Goal: Information Seeking & Learning: Check status

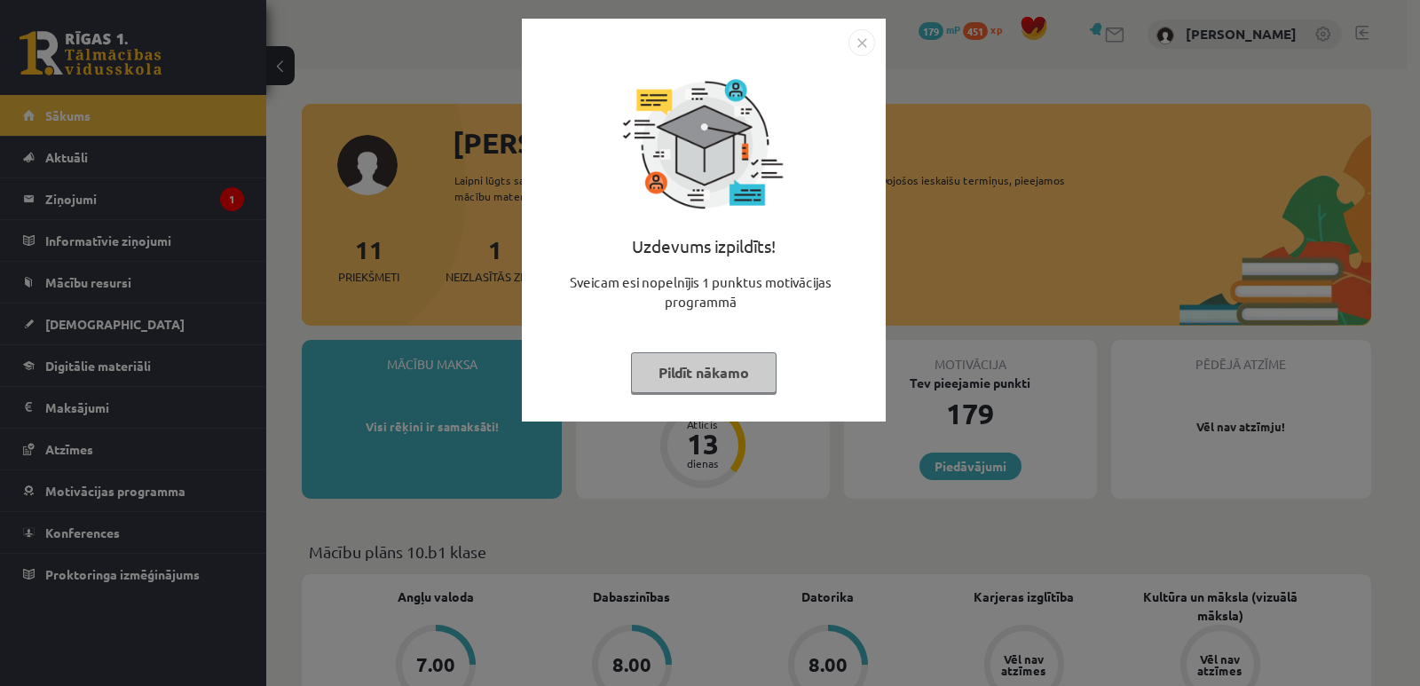
click at [858, 50] on img "Close" at bounding box center [861, 42] width 27 height 27
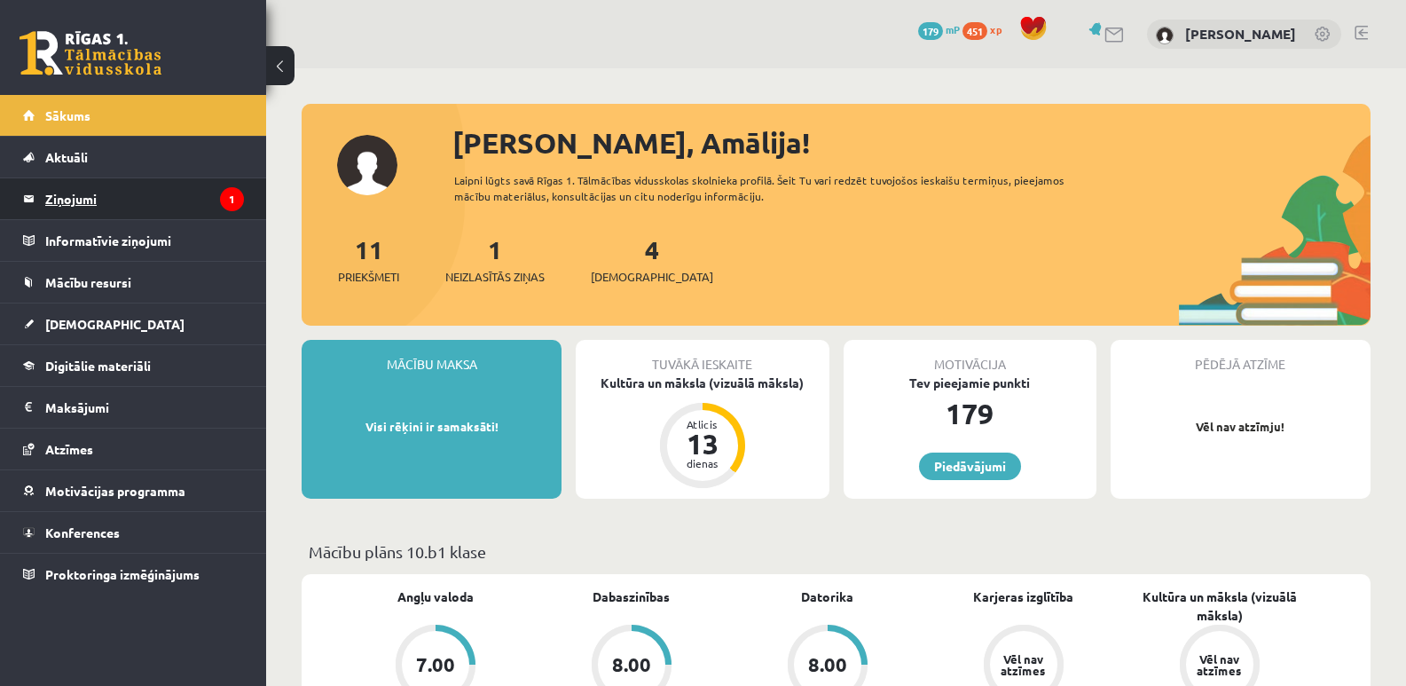
click at [156, 198] on legend "Ziņojumi 1" at bounding box center [144, 198] width 199 height 41
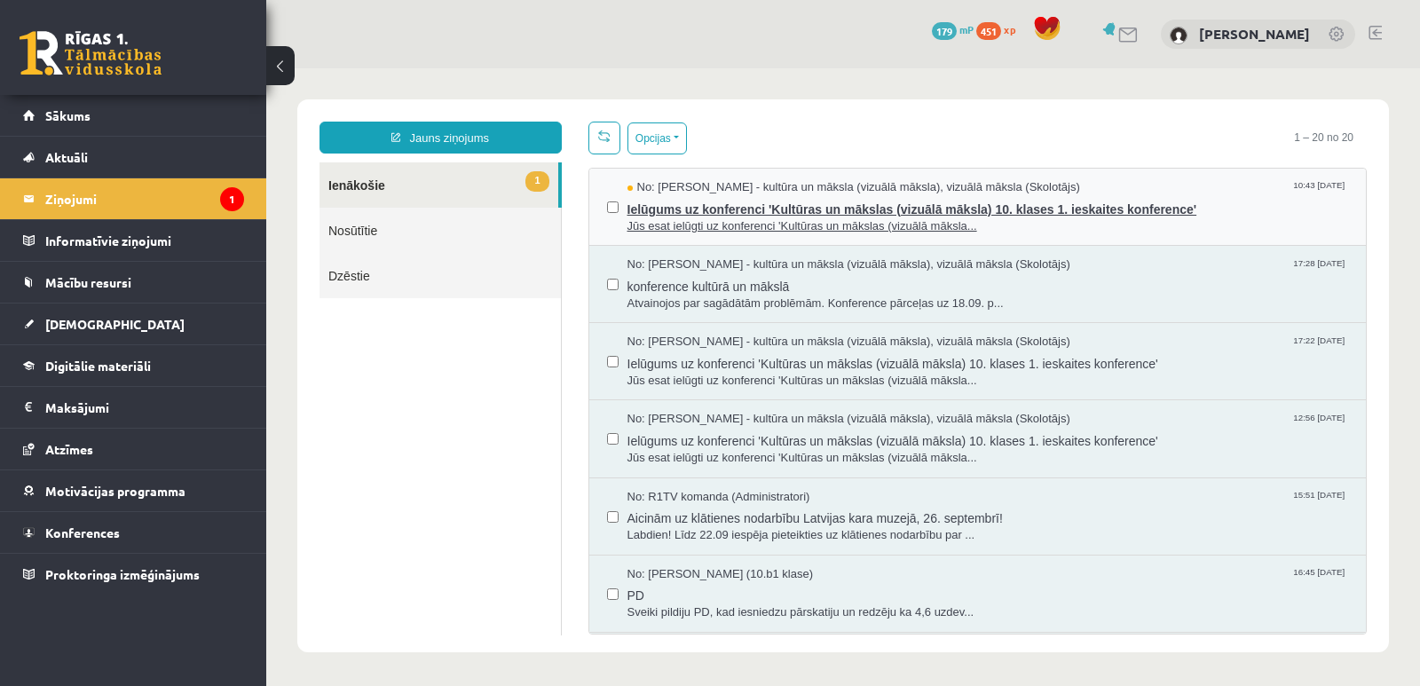
click at [647, 207] on span "Ielūgums uz konferenci 'Kultūras un mākslas (vizuālā māksla) 10. klases 1. iesk…" at bounding box center [987, 207] width 721 height 22
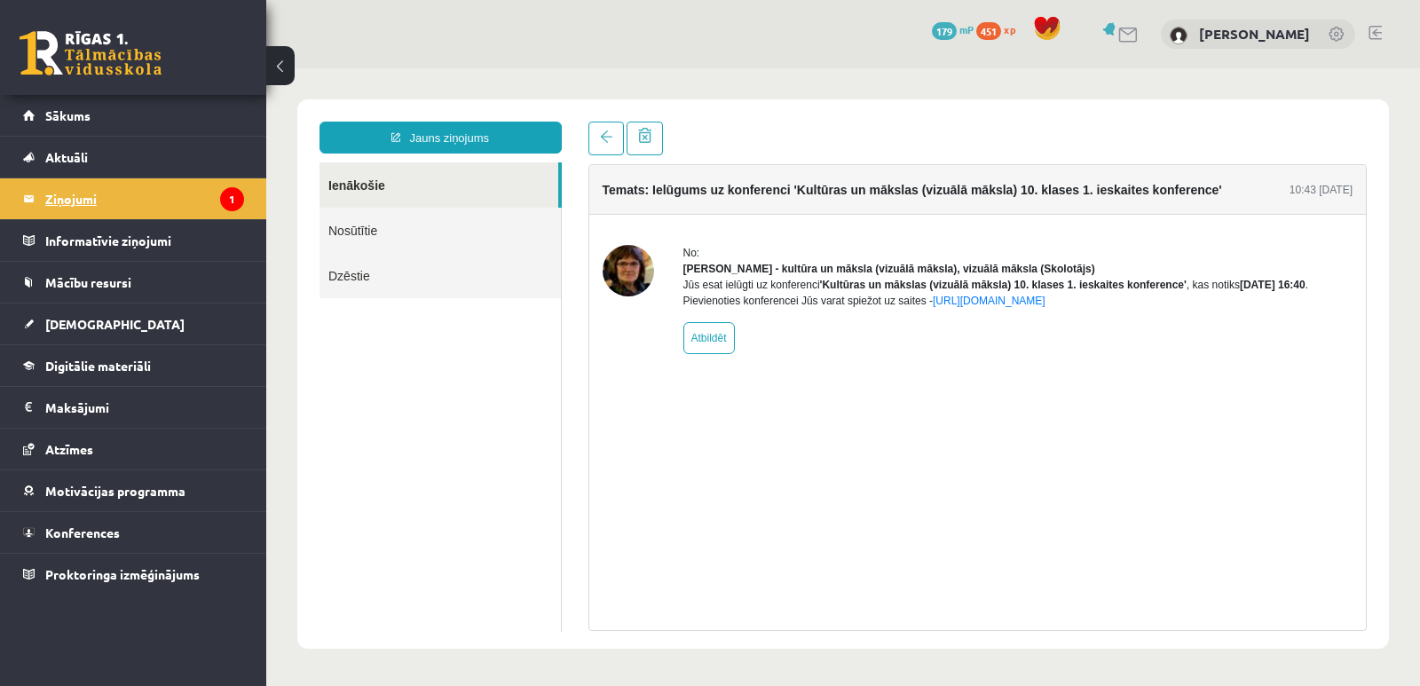
click at [234, 201] on icon "1" at bounding box center [232, 199] width 24 height 24
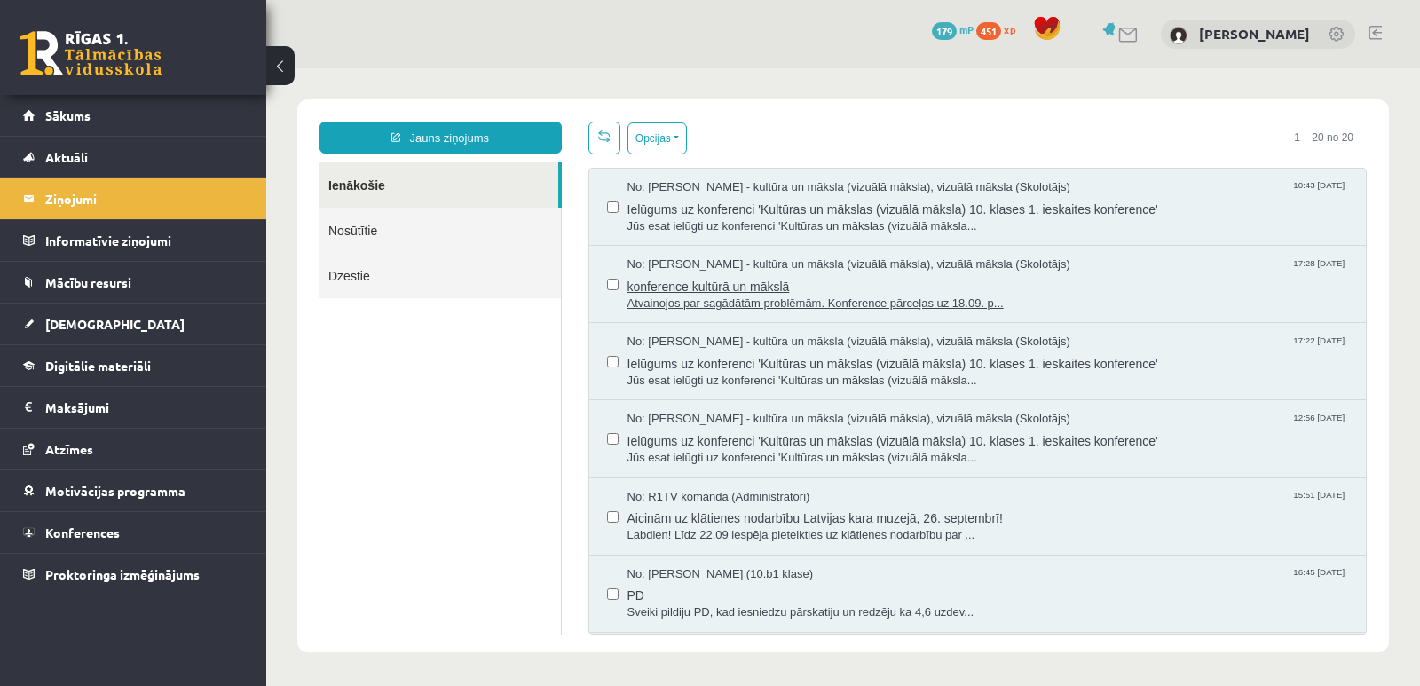
click at [737, 287] on span "konference kultūrā un mākslā" at bounding box center [987, 284] width 721 height 22
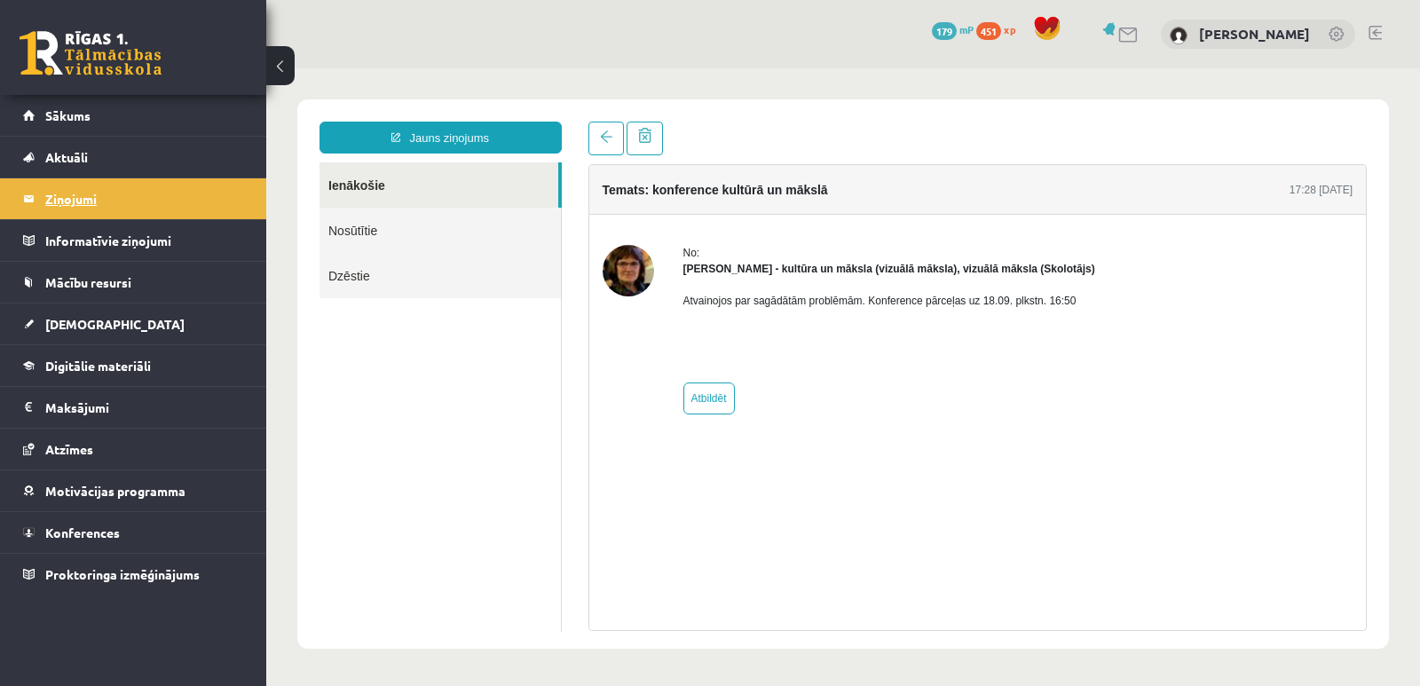
click at [82, 189] on legend "Ziņojumi 1" at bounding box center [144, 198] width 199 height 41
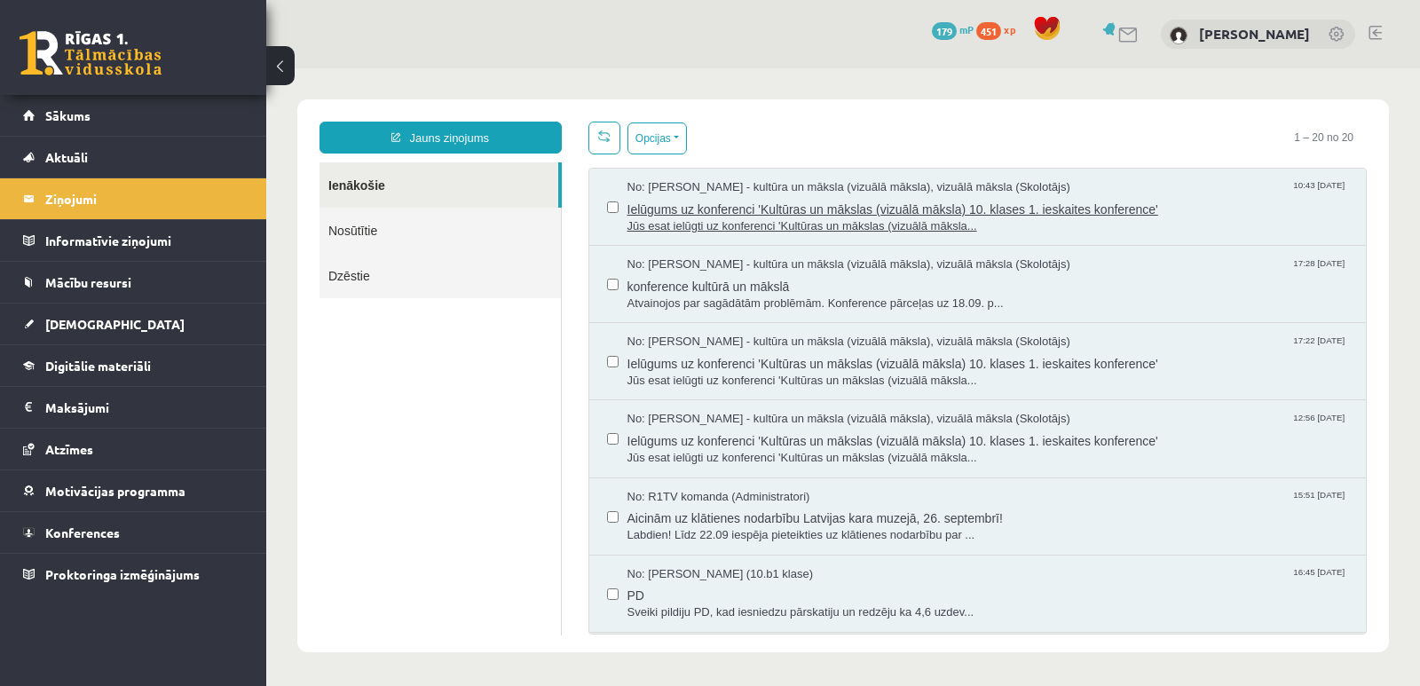
click at [812, 223] on span "Jūs esat ielūgti uz konferenci 'Kultūras un mākslas (vizuālā māksla..." at bounding box center [987, 226] width 721 height 17
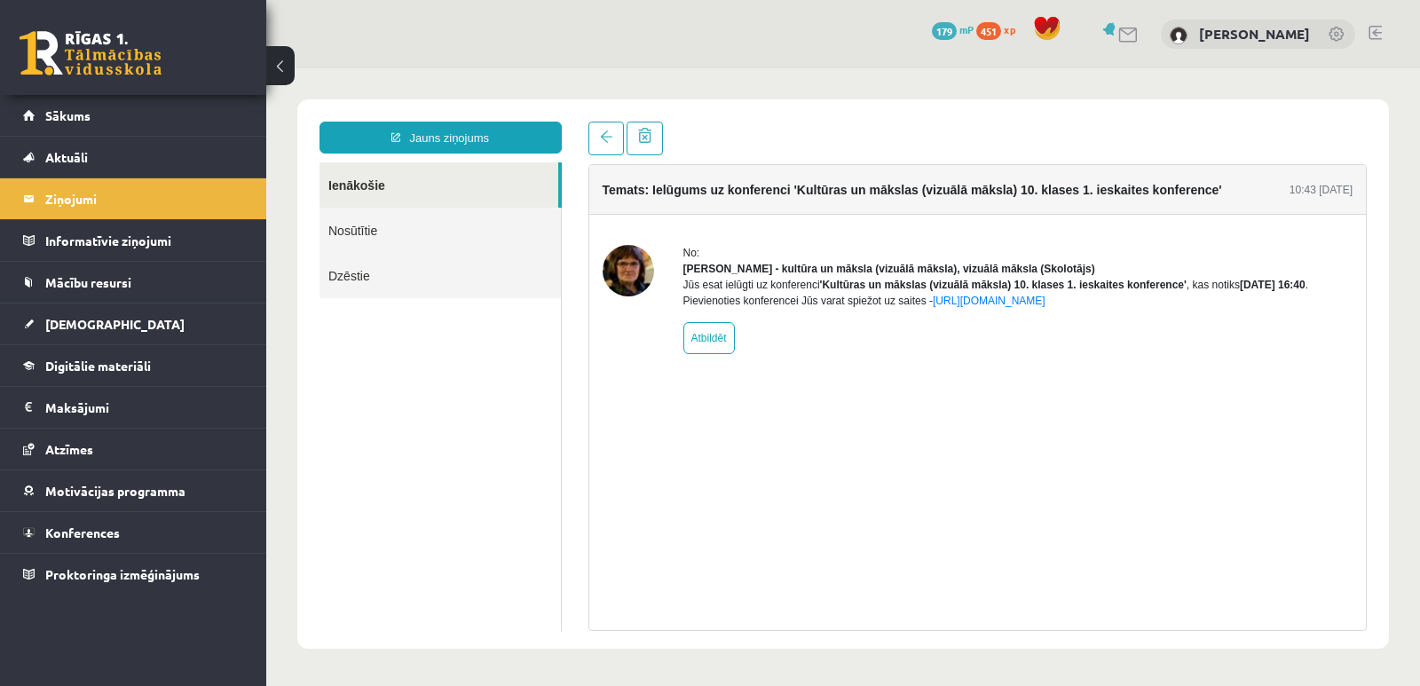
click at [1305, 291] on b "[DATE] 16:40" at bounding box center [1273, 285] width 66 height 12
click at [1270, 326] on div "No: [PERSON_NAME] - kultūra un māksla (vizuālā māksla), vizuālā māksla (Skolotā…" at bounding box center [1018, 299] width 670 height 109
click at [1045, 307] on link "[URL][DOMAIN_NAME]" at bounding box center [989, 301] width 113 height 12
click at [629, 140] on link at bounding box center [644, 139] width 36 height 34
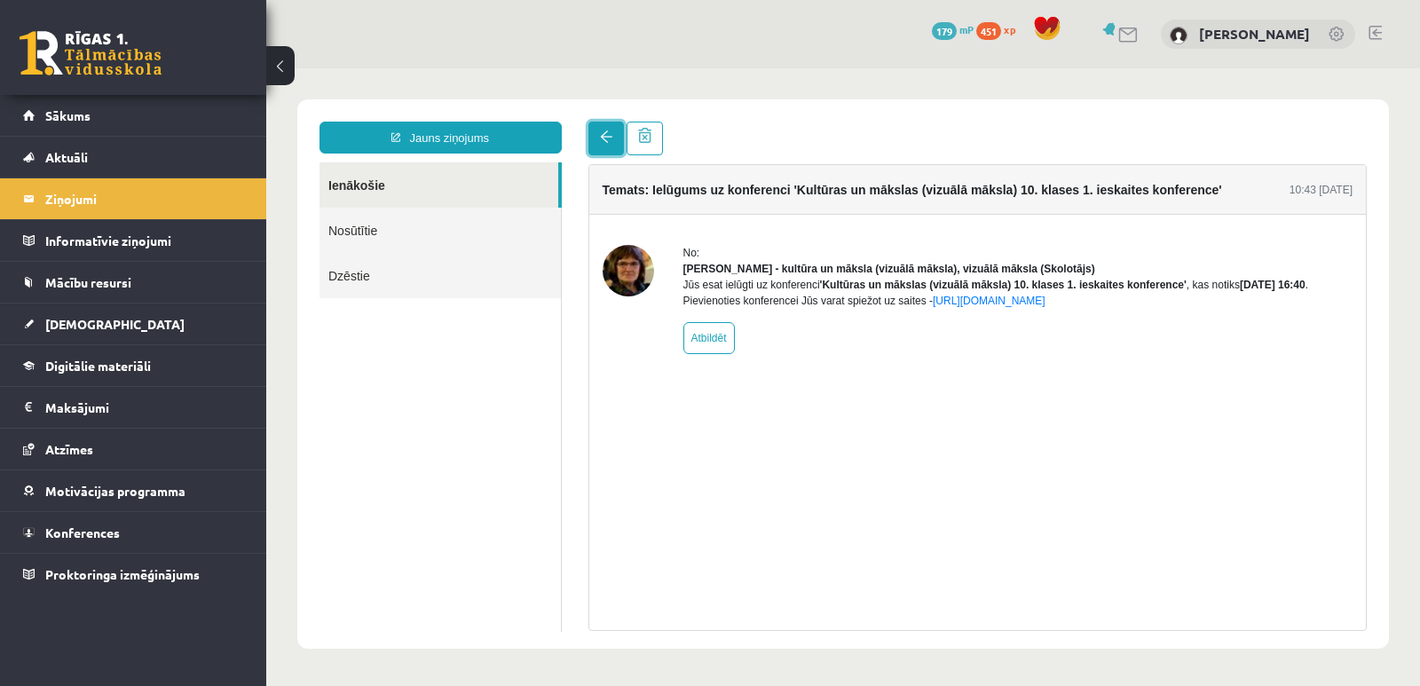
click at [608, 140] on span at bounding box center [606, 136] width 12 height 12
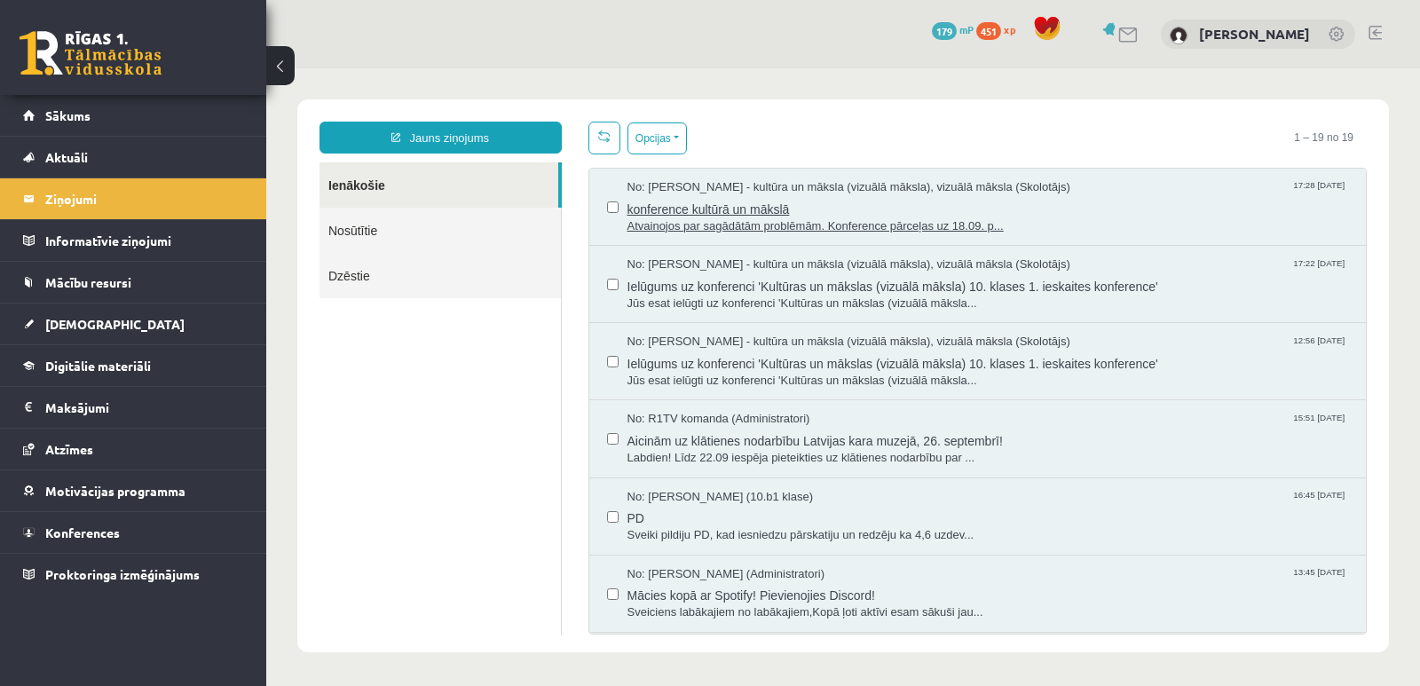
click at [672, 209] on span "konference kultūrā un mākslā" at bounding box center [987, 207] width 721 height 22
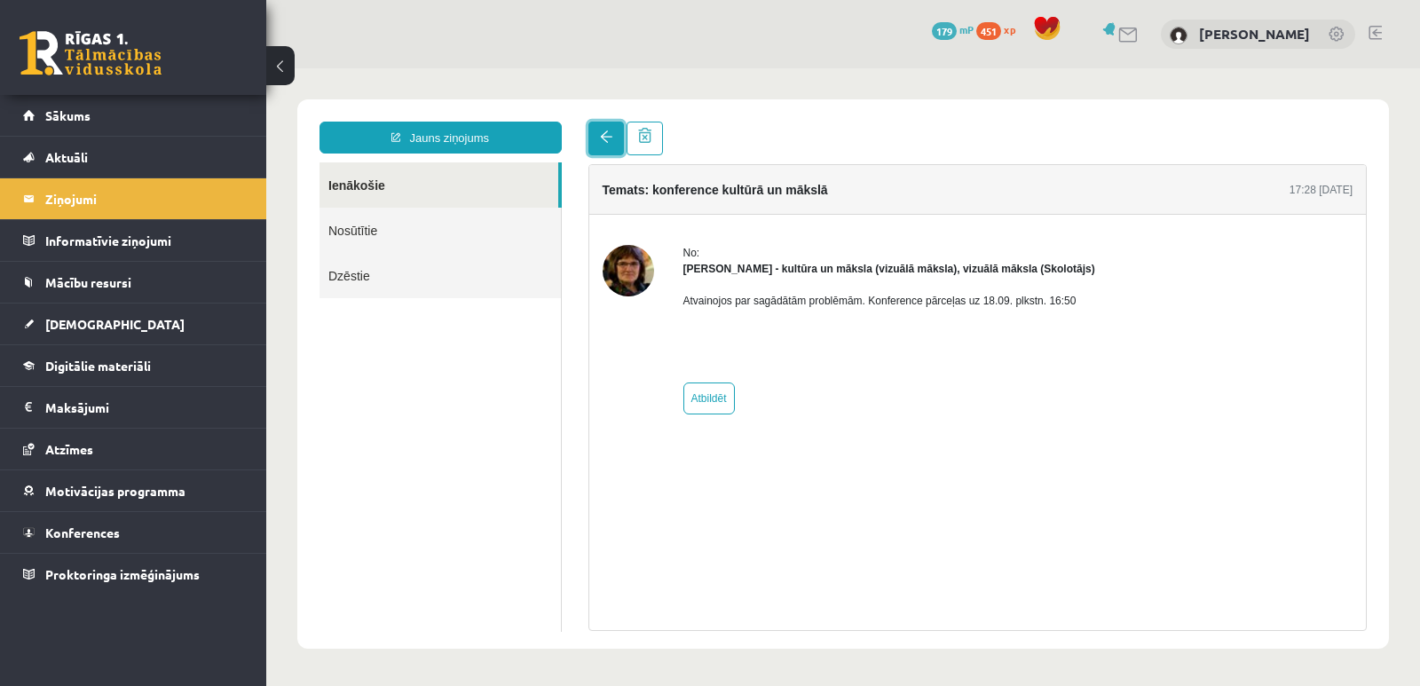
click at [610, 144] on link at bounding box center [605, 139] width 35 height 34
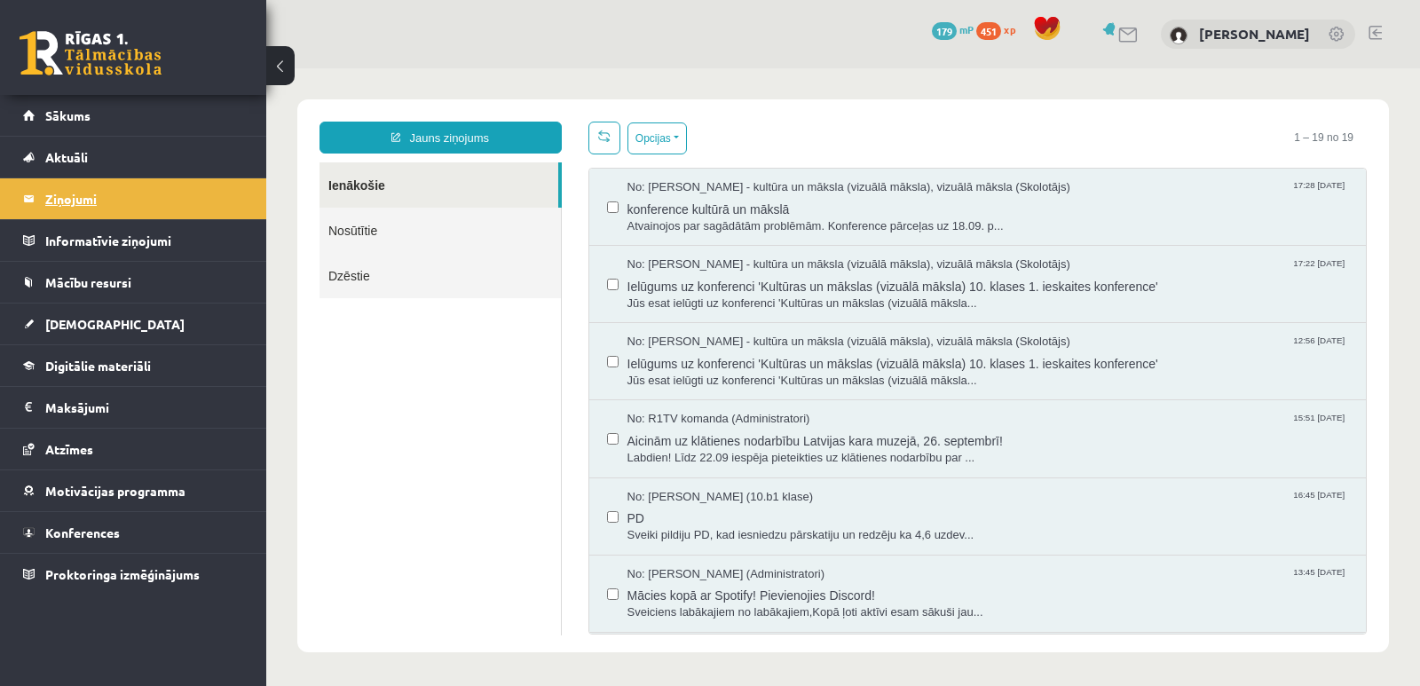
click at [117, 197] on legend "Ziņojumi 1" at bounding box center [144, 198] width 199 height 41
click at [662, 287] on span "Ielūgums uz konferenci 'Kultūras un mākslas (vizuālā māksla) 10. klases 1. iesk…" at bounding box center [987, 284] width 721 height 22
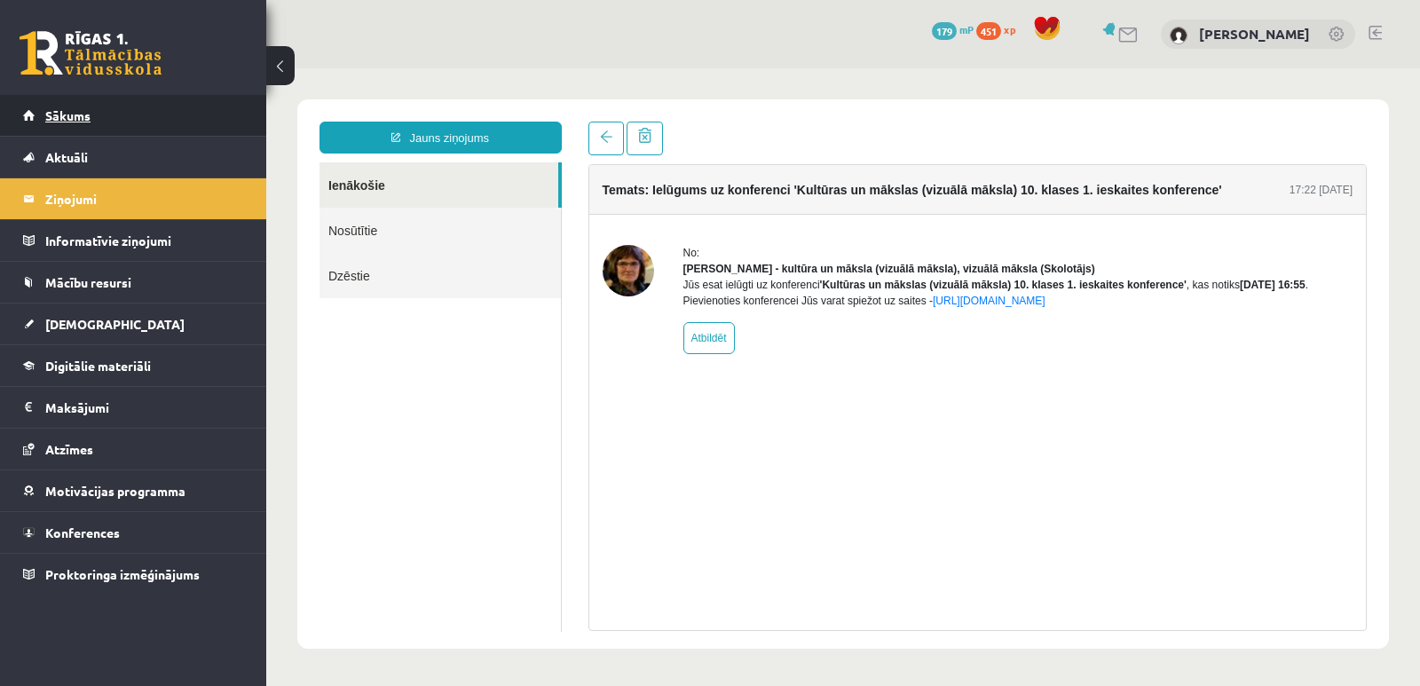
click at [75, 122] on span "Sākums" at bounding box center [67, 115] width 45 height 16
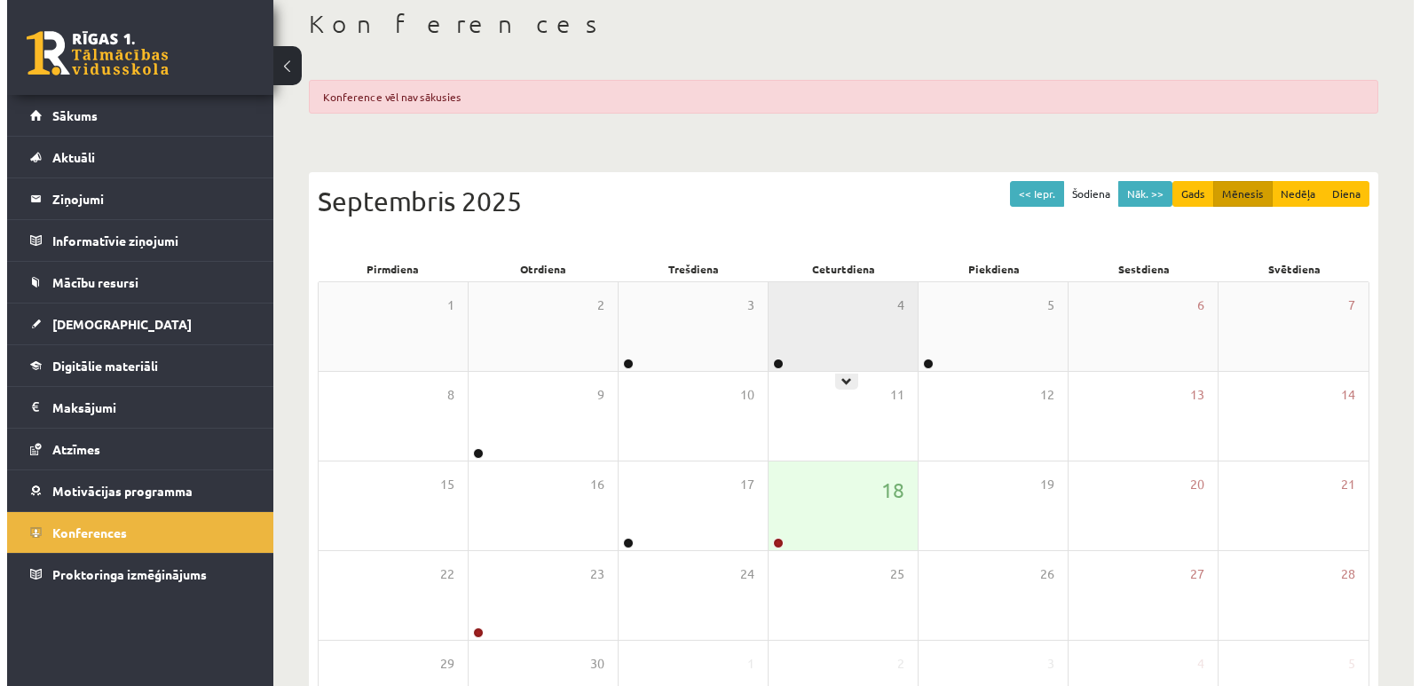
scroll to position [232, 0]
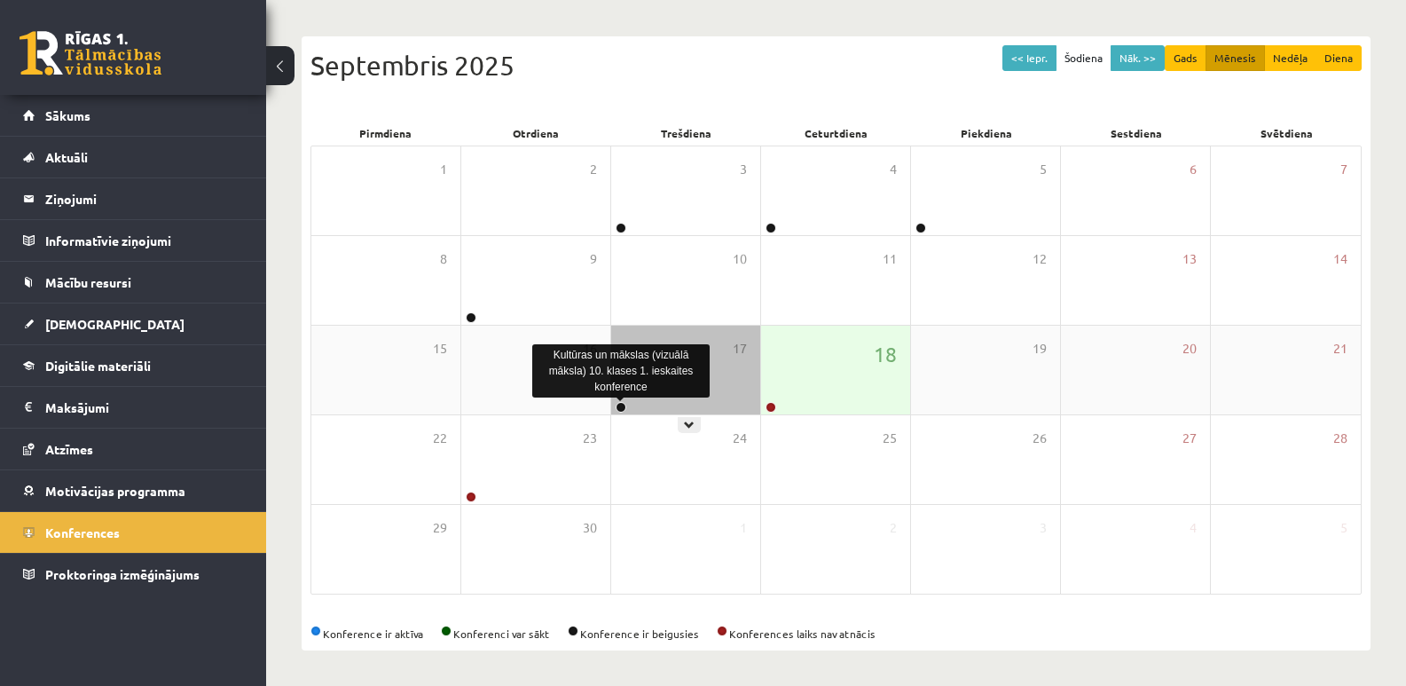
click at [617, 403] on link at bounding box center [621, 407] width 11 height 11
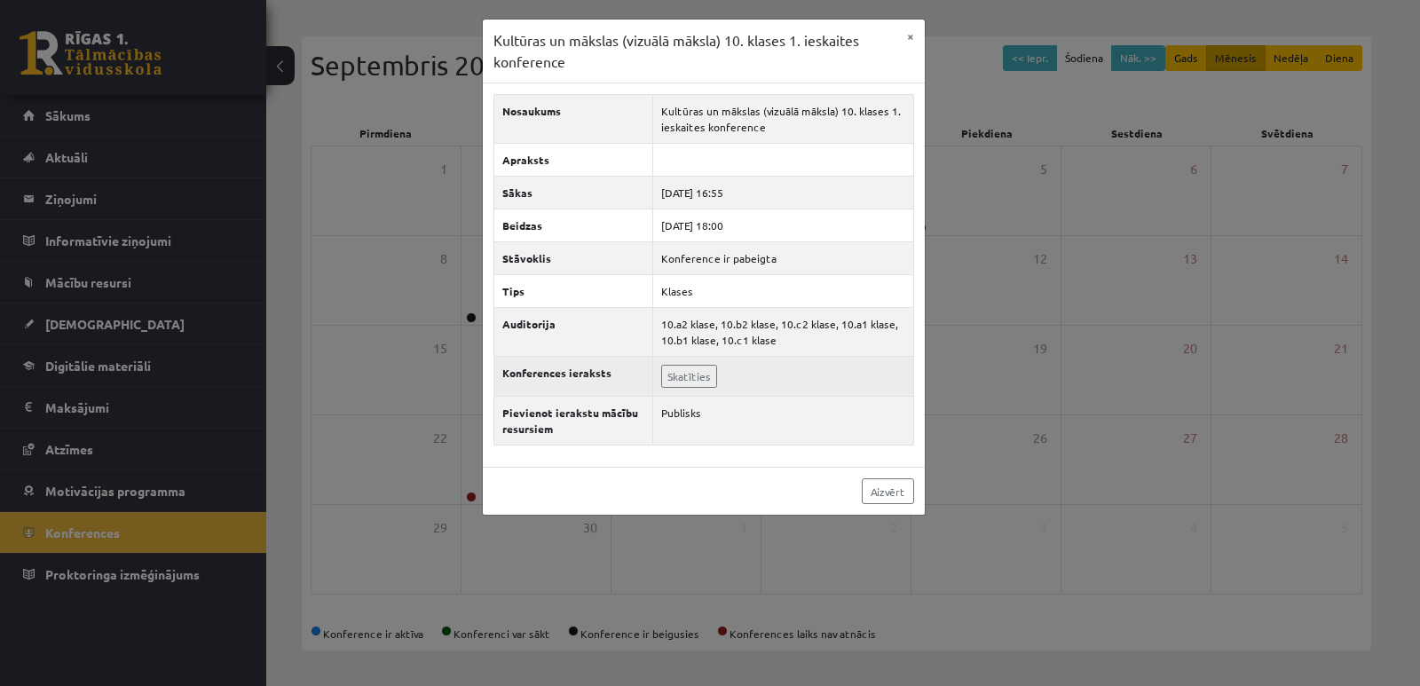
click at [761, 368] on td "Skatīties" at bounding box center [782, 377] width 261 height 40
click at [701, 378] on link "Skatīties" at bounding box center [689, 376] width 56 height 23
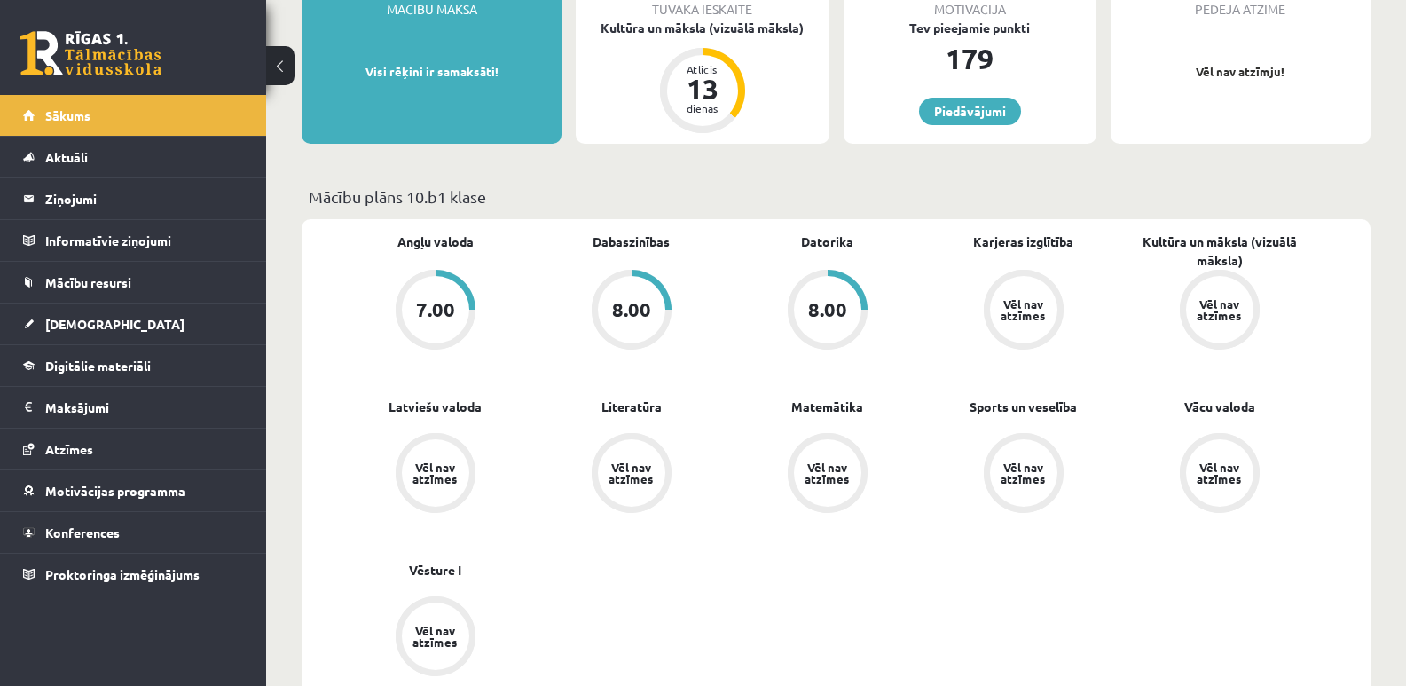
scroll to position [266, 0]
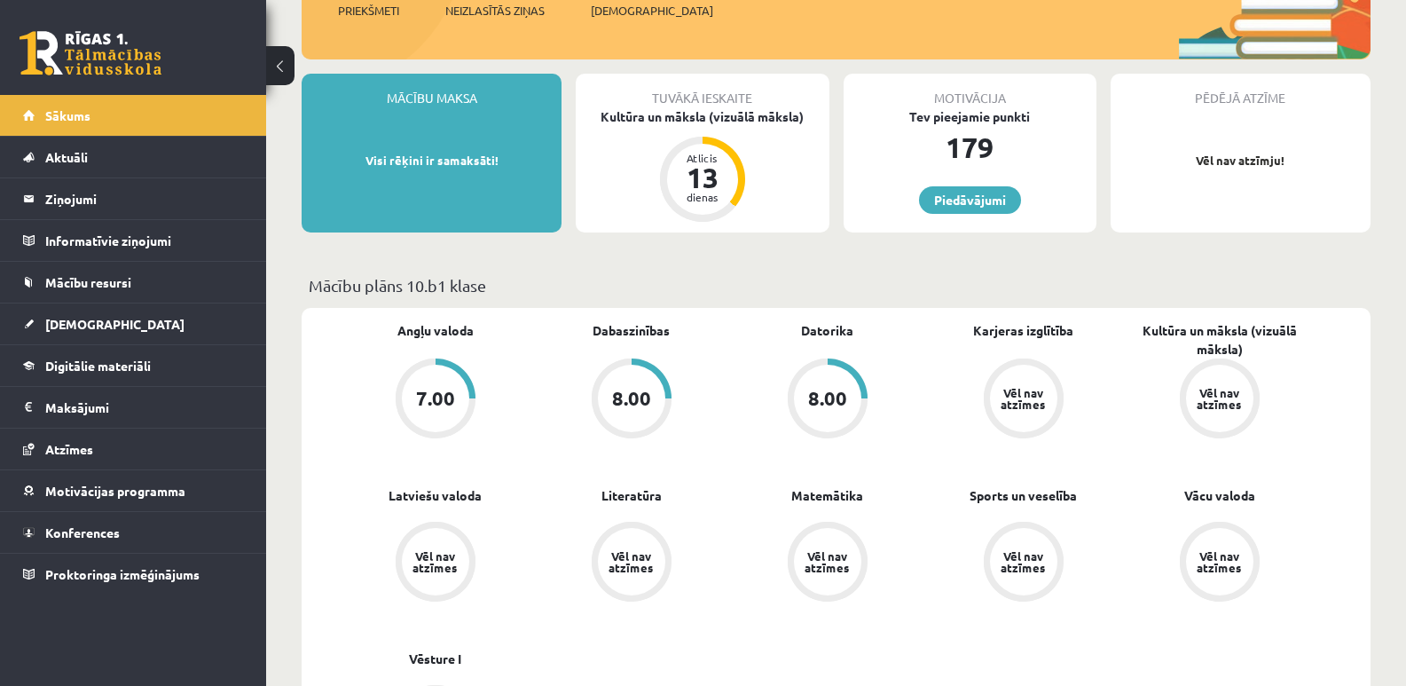
click at [1206, 398] on div "Vēl nav atzīmes" at bounding box center [1220, 398] width 50 height 23
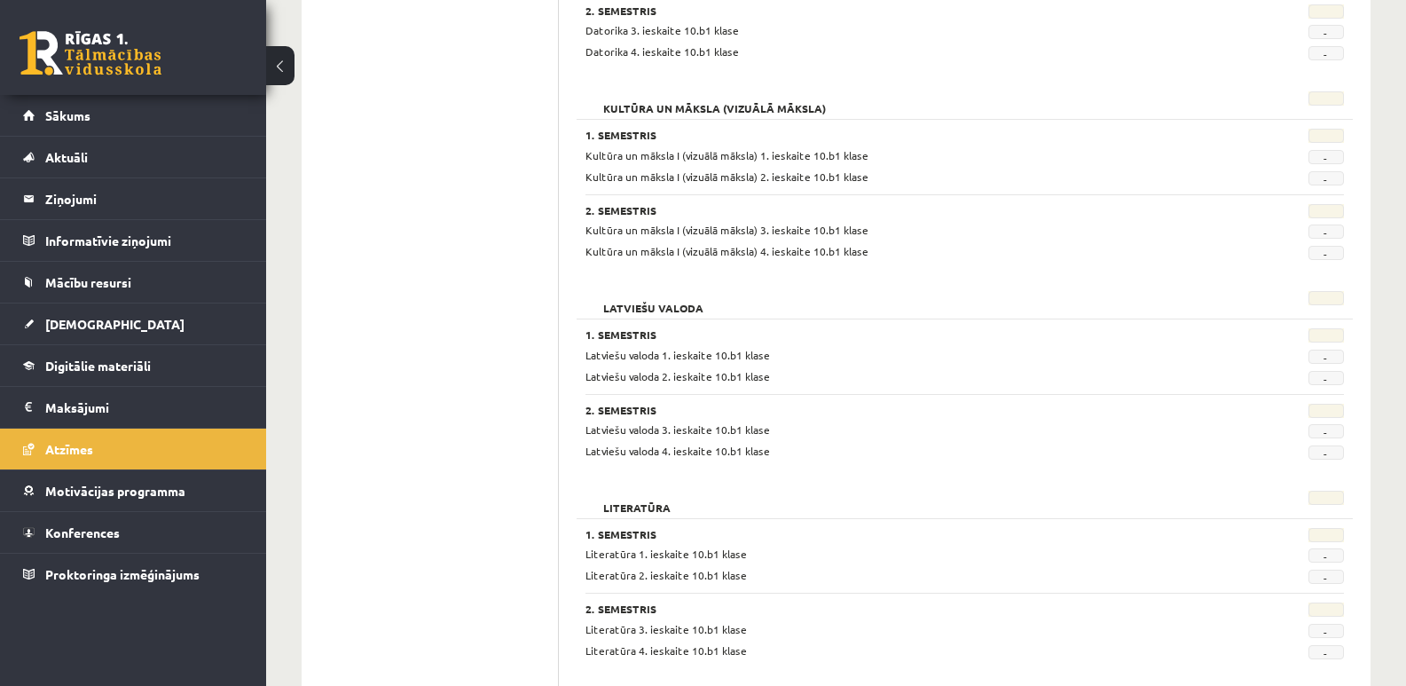
scroll to position [710, 0]
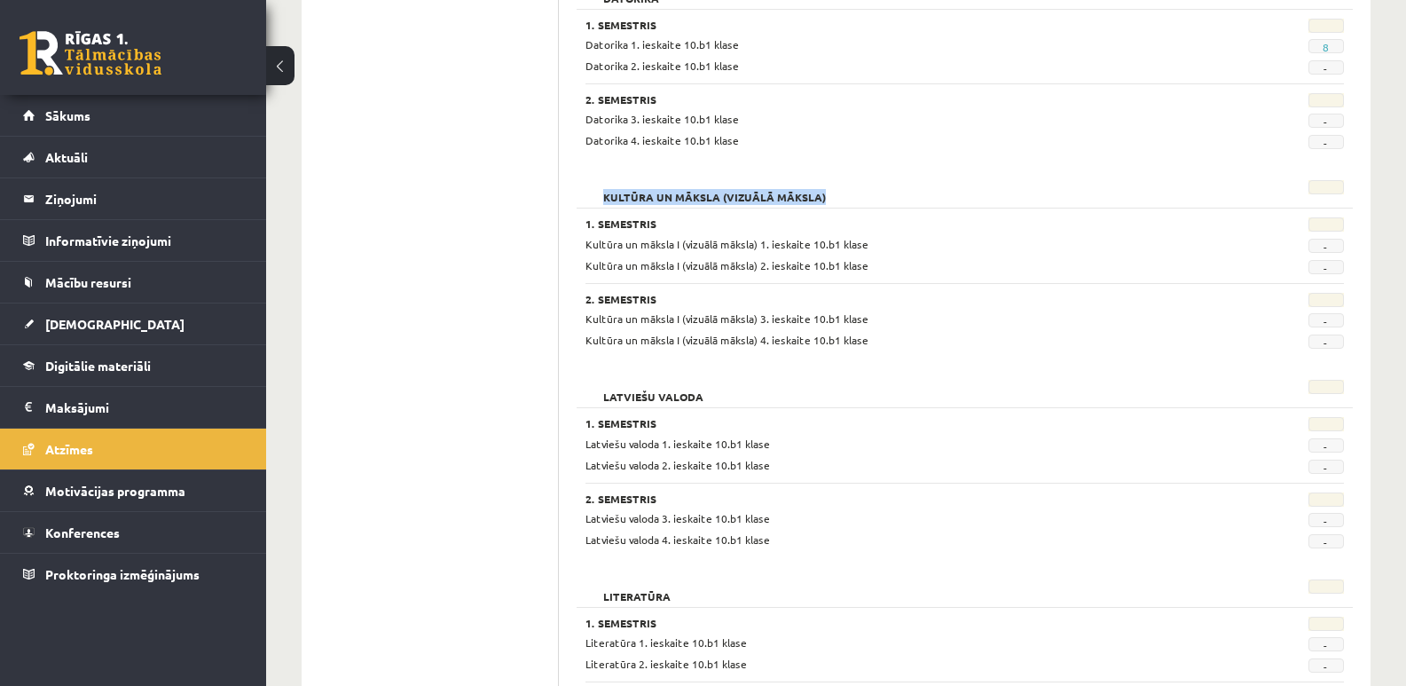
drag, startPoint x: 602, startPoint y: 195, endPoint x: 712, endPoint y: 202, distance: 110.3
click at [712, 198] on h2 "Kultūra un māksla (vizuālā māksla)" at bounding box center [715, 189] width 258 height 18
click at [478, 239] on ul "Profils Atzīmes Maksājumi Radinieki Mana motivācija" at bounding box center [439, 553] width 240 height 2028
click at [74, 115] on span "Sākums" at bounding box center [67, 115] width 45 height 16
